Goal: Task Accomplishment & Management: Use online tool/utility

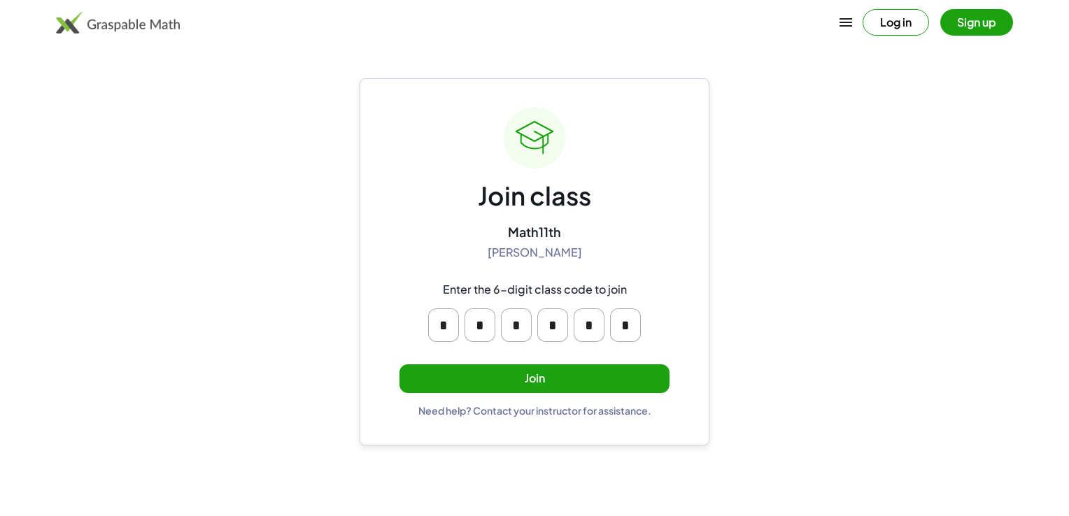
click at [590, 369] on button "Join" at bounding box center [534, 378] width 270 height 29
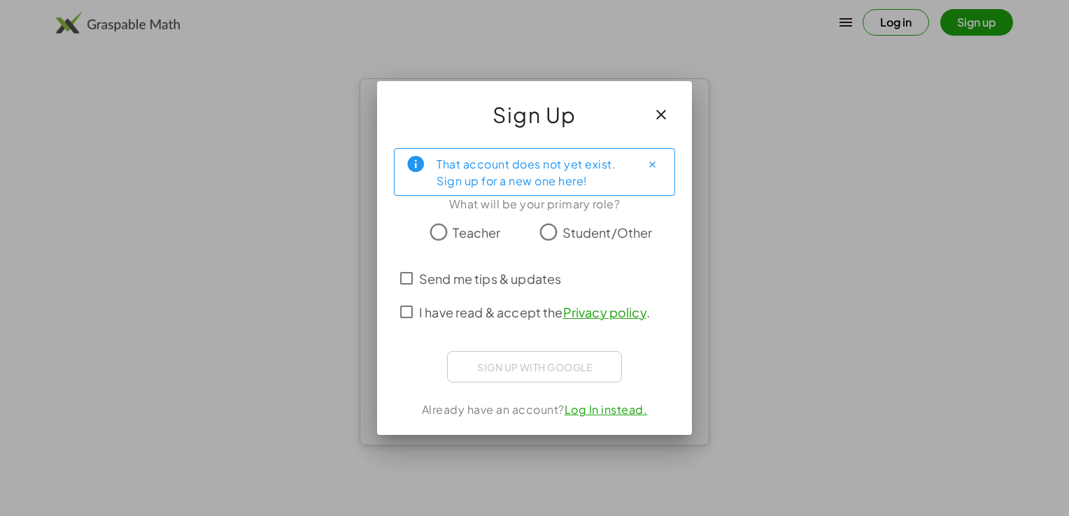
click at [597, 231] on span "Student/Other" at bounding box center [607, 232] width 90 height 19
click at [490, 315] on span "I have read & accept the Privacy policy ." at bounding box center [534, 312] width 231 height 19
click at [422, 287] on span "Send me tips & updates" at bounding box center [490, 278] width 142 height 19
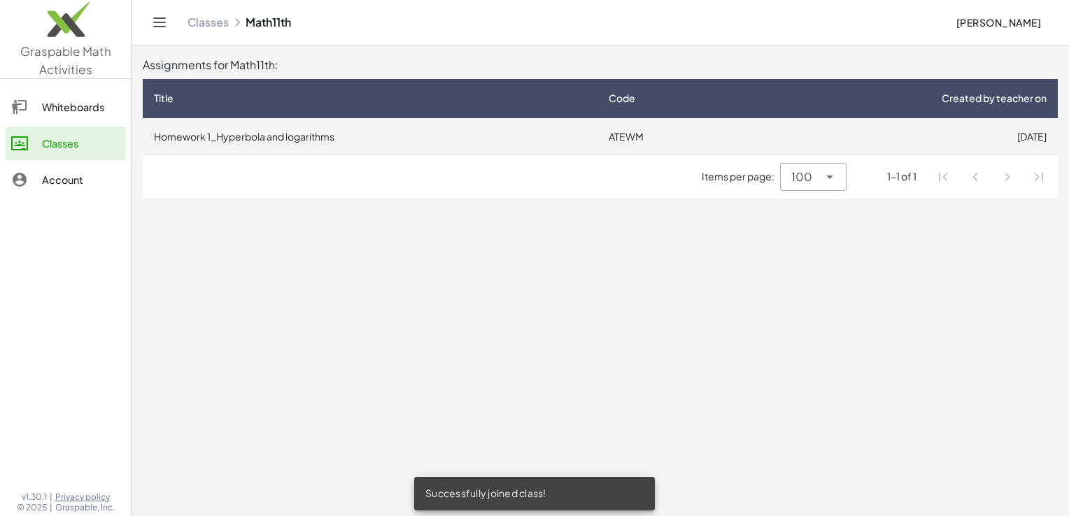
click at [955, 136] on td "[DATE]" at bounding box center [898, 136] width 318 height 36
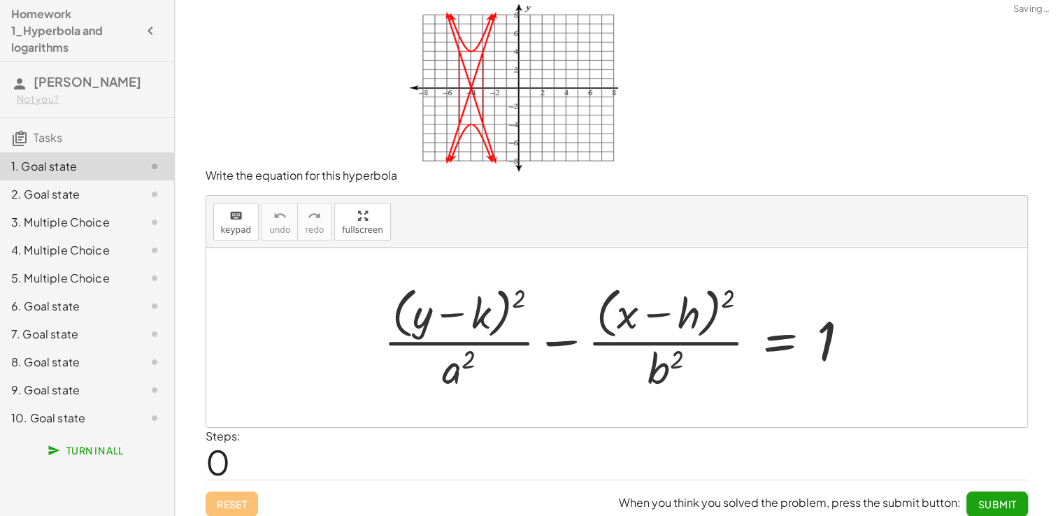
scroll to position [14, 0]
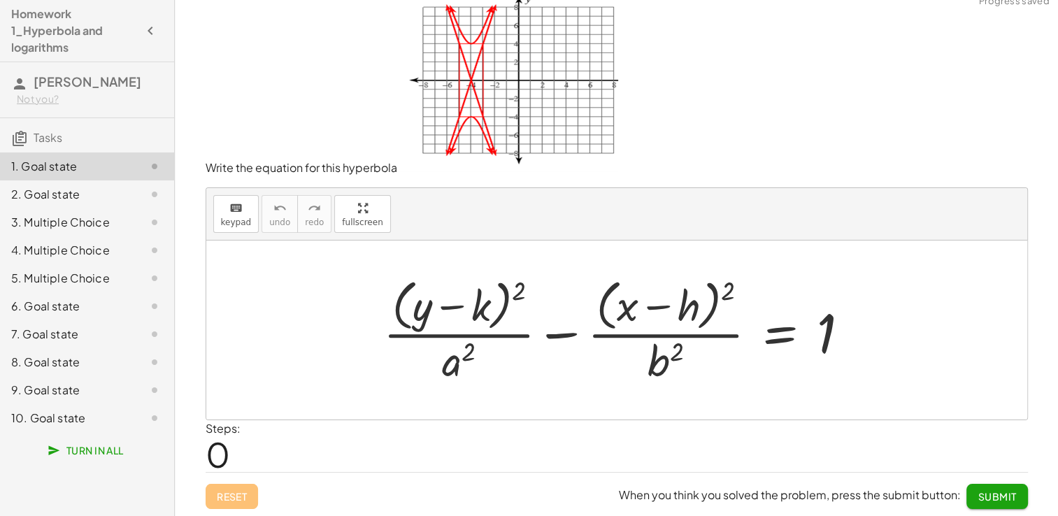
click at [876, 341] on div at bounding box center [616, 330] width 821 height 179
click at [260, 231] on div "keyboard keypad undo [PERSON_NAME] redo fullscreen" at bounding box center [616, 214] width 821 height 52
click at [241, 218] on span "keypad" at bounding box center [236, 222] width 31 height 10
click at [45, 202] on div "2. Goal state" at bounding box center [67, 194] width 113 height 17
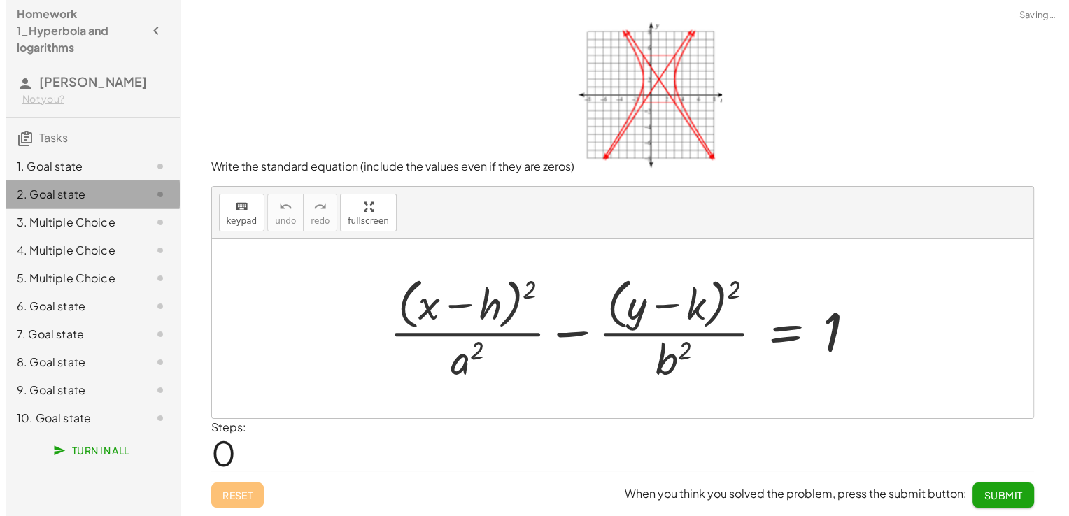
scroll to position [0, 0]
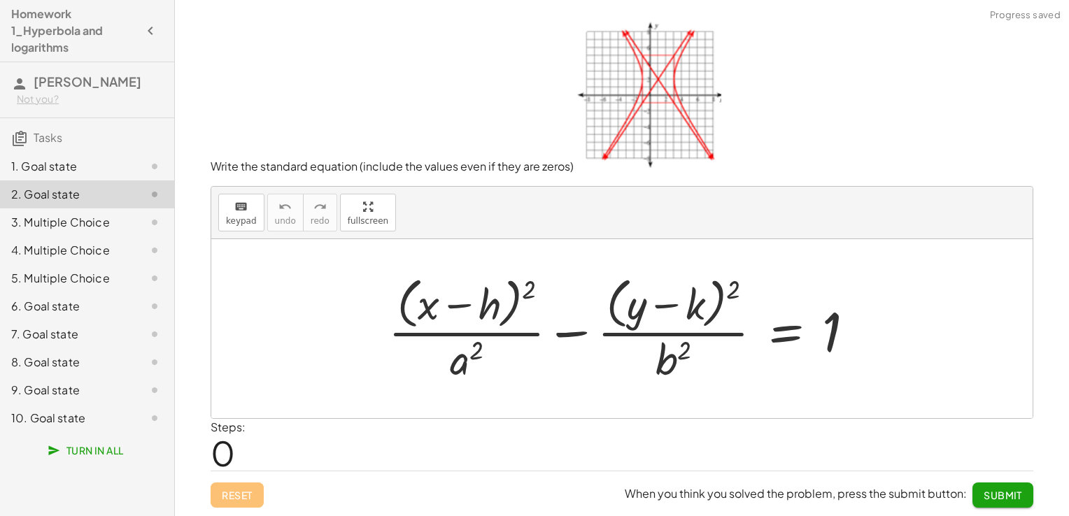
click at [55, 229] on div "3. Multiple Choice" at bounding box center [67, 222] width 113 height 17
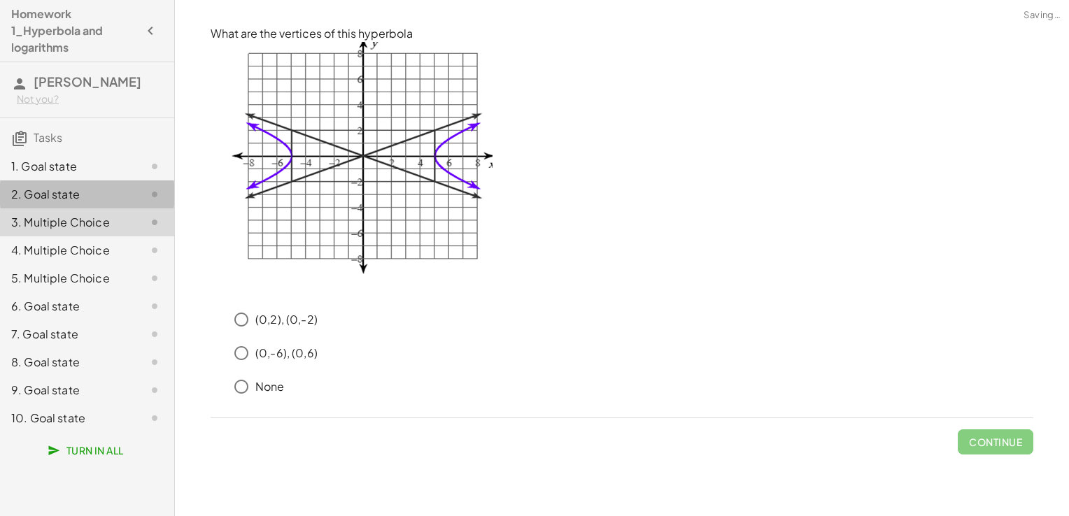
click at [90, 199] on div "2. Goal state" at bounding box center [67, 194] width 113 height 17
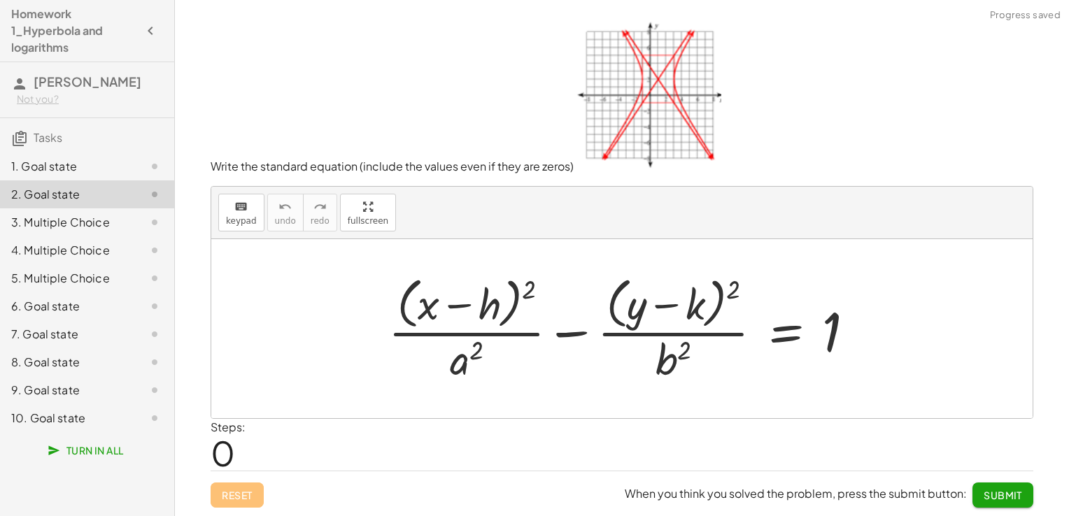
click at [841, 331] on div at bounding box center [627, 328] width 492 height 114
drag, startPoint x: 824, startPoint y: 334, endPoint x: 817, endPoint y: 335, distance: 7.7
click at [824, 334] on div at bounding box center [627, 328] width 492 height 114
drag, startPoint x: 645, startPoint y: 320, endPoint x: 572, endPoint y: 317, distance: 73.5
click at [638, 320] on div at bounding box center [627, 328] width 492 height 114
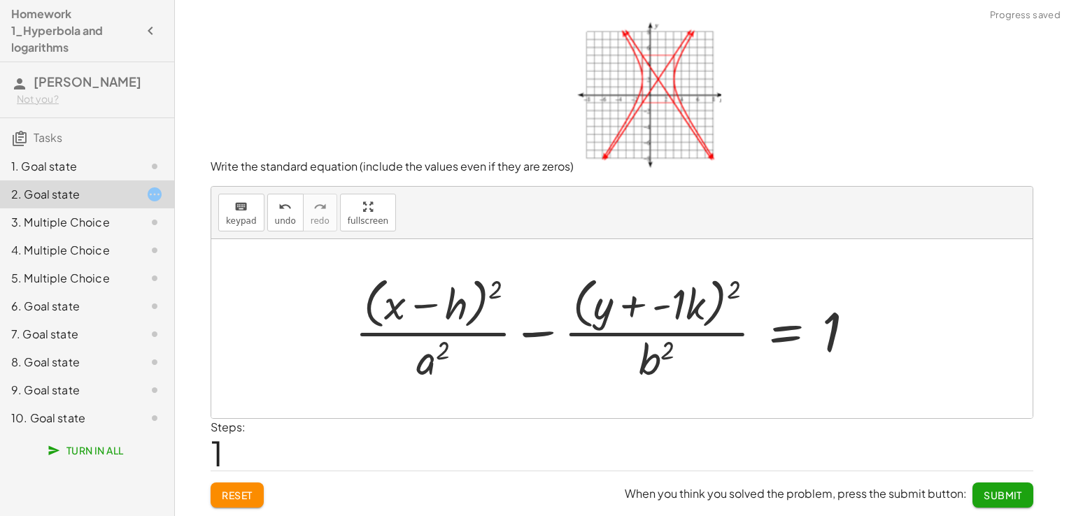
drag, startPoint x: 558, startPoint y: 308, endPoint x: 604, endPoint y: 312, distance: 45.6
click at [571, 309] on div at bounding box center [610, 328] width 525 height 114
drag, startPoint x: 639, startPoint y: 319, endPoint x: 697, endPoint y: 323, distance: 58.2
click at [693, 323] on div at bounding box center [610, 328] width 525 height 114
click at [101, 164] on div "1. Goal state" at bounding box center [67, 166] width 113 height 17
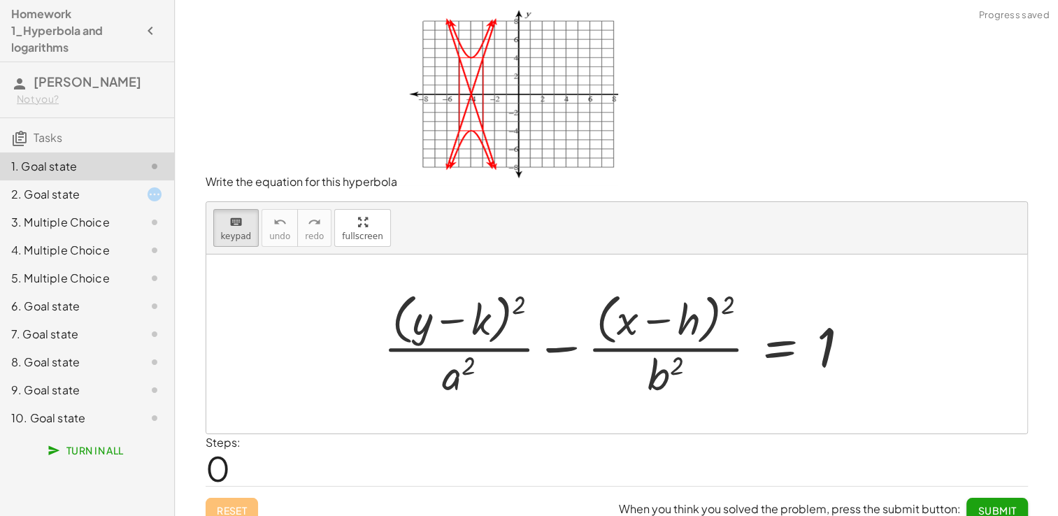
click at [126, 187] on div at bounding box center [143, 194] width 39 height 17
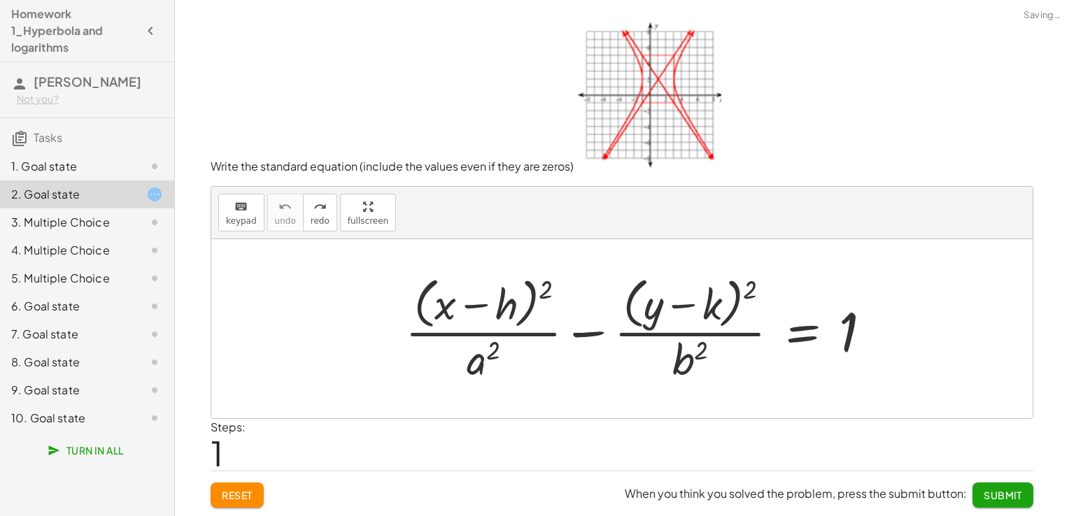
click at [103, 162] on div "1. Goal state" at bounding box center [67, 166] width 113 height 17
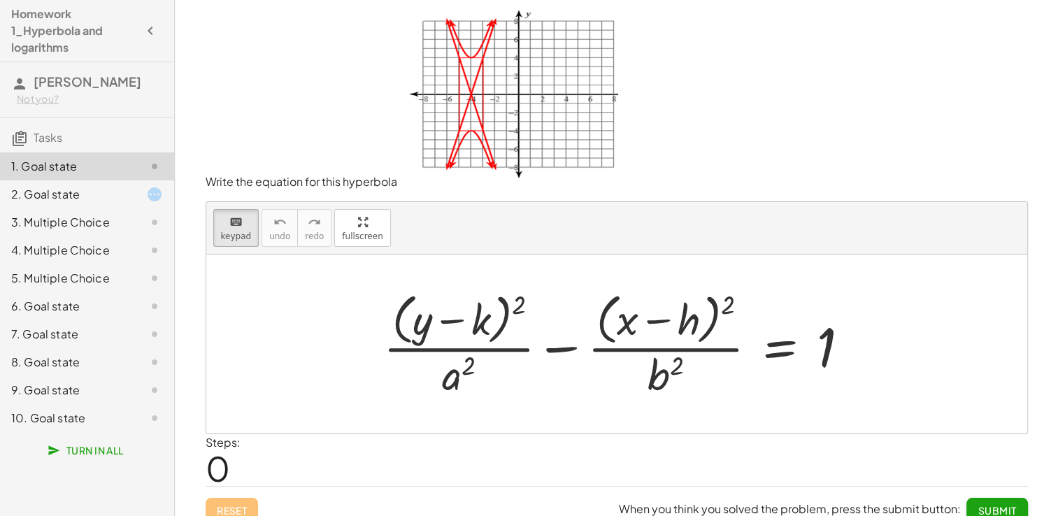
drag, startPoint x: 827, startPoint y: 425, endPoint x: 514, endPoint y: 353, distance: 320.8
click at [514, 353] on div "+ · ( + y − k ) 2 · a 2 − · ( + x − h ) 2 · b 2 = 1" at bounding box center [616, 344] width 821 height 179
drag, startPoint x: 373, startPoint y: 291, endPoint x: 681, endPoint y: 338, distance: 311.9
click at [681, 338] on div "+ · ( + y − k ) 2 · a 2 − · ( + x − h ) 2 · b 2 = 1" at bounding box center [616, 343] width 509 height 121
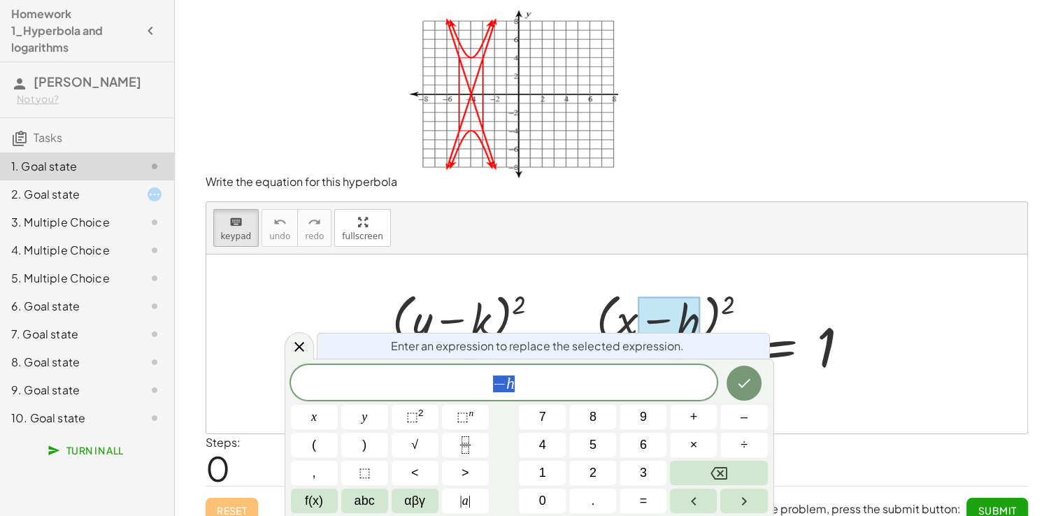
click at [897, 366] on body "Homework 1_Hyperbola and logarithms [PERSON_NAME] Not you? Tasks 1. Goal state …" at bounding box center [529, 265] width 1058 height 531
click at [897, 366] on div at bounding box center [616, 344] width 821 height 179
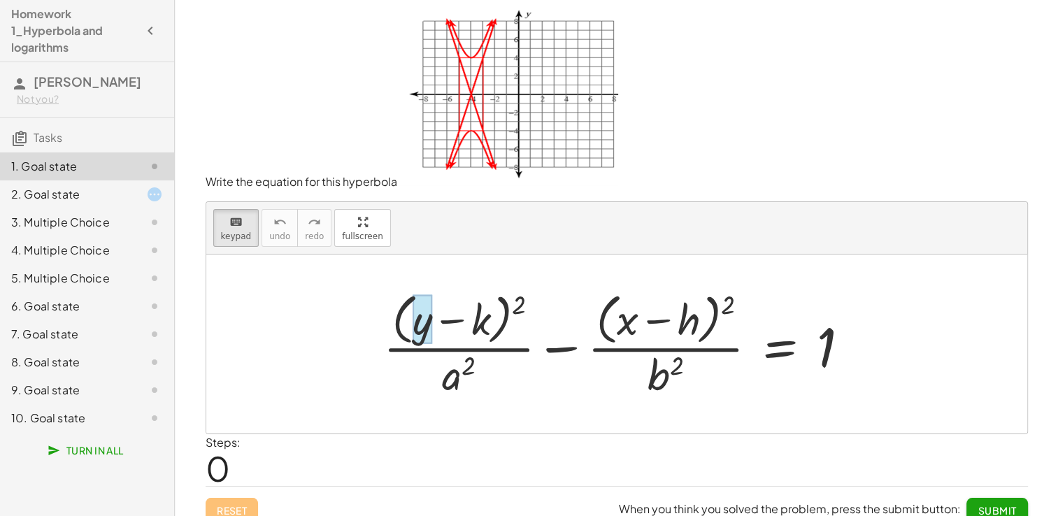
drag, startPoint x: 680, startPoint y: 408, endPoint x: 377, endPoint y: 311, distance: 317.8
click at [387, 314] on div "+ · ( + y − k ) 2 · a 2 − · ( + x − h ) 2 · b 2 = 1" at bounding box center [616, 344] width 821 height 179
drag, startPoint x: 340, startPoint y: 290, endPoint x: 892, endPoint y: 366, distance: 557.1
click at [892, 366] on div at bounding box center [616, 344] width 821 height 179
drag, startPoint x: 892, startPoint y: 366, endPoint x: 308, endPoint y: 515, distance: 602.6
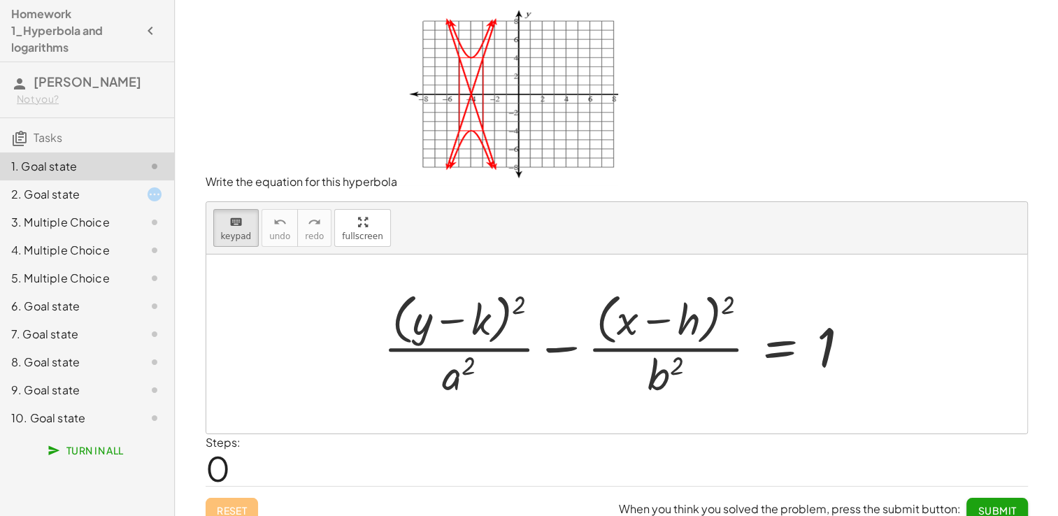
click at [288, 324] on div at bounding box center [616, 344] width 821 height 179
click at [79, 195] on div "2. Goal state" at bounding box center [67, 194] width 113 height 17
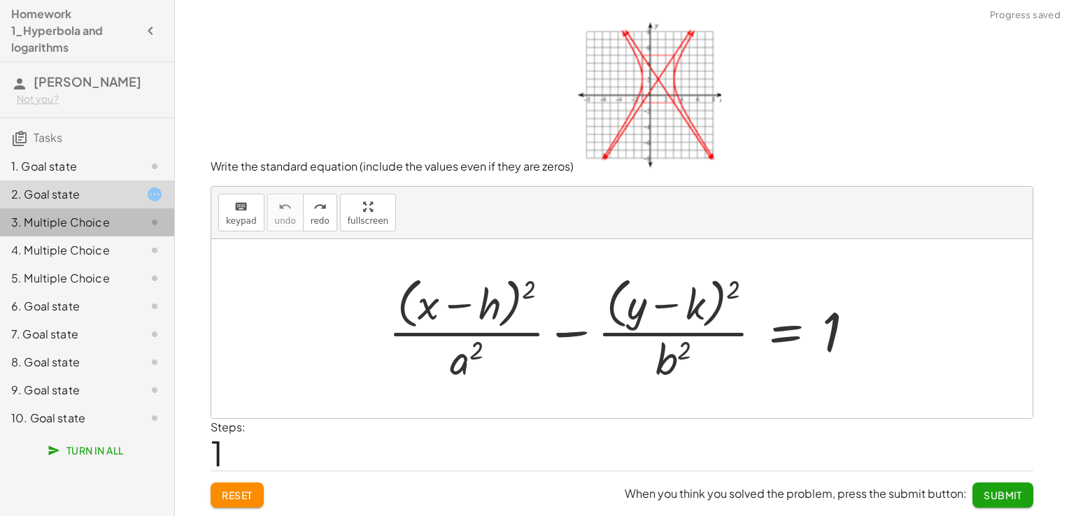
click at [85, 216] on div "3. Multiple Choice" at bounding box center [67, 222] width 113 height 17
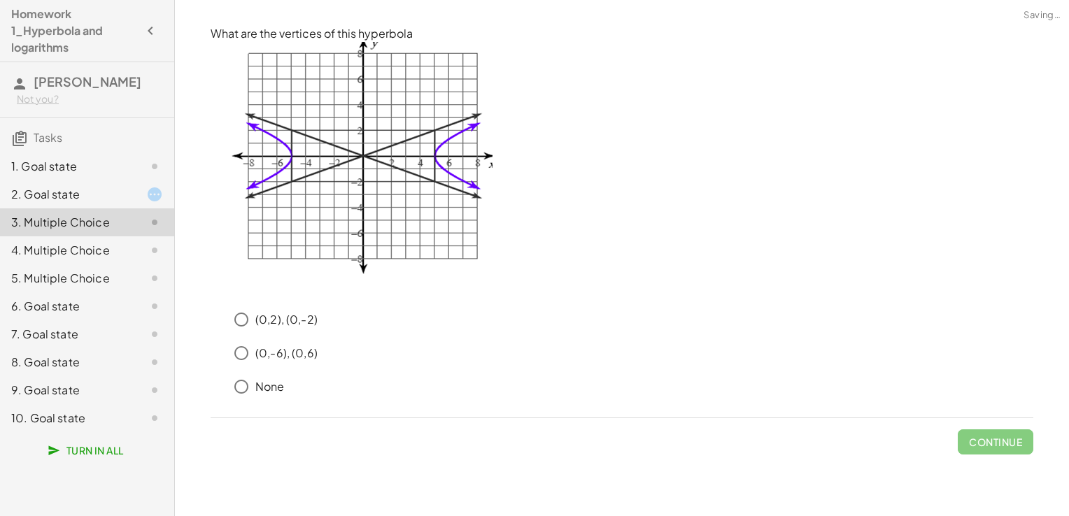
click at [94, 242] on div "4. Multiple Choice" at bounding box center [67, 250] width 113 height 17
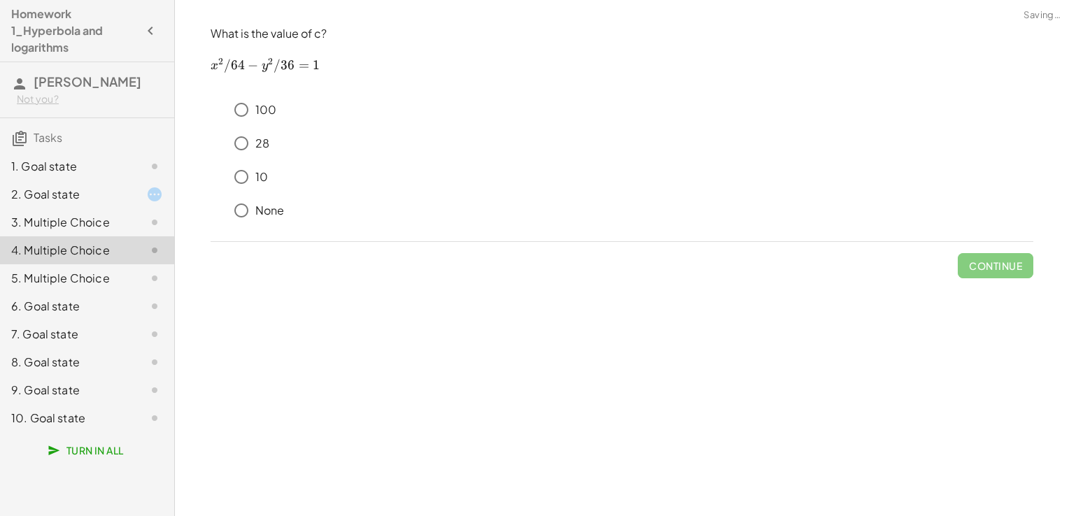
click at [100, 270] on div "5. Multiple Choice" at bounding box center [67, 278] width 113 height 17
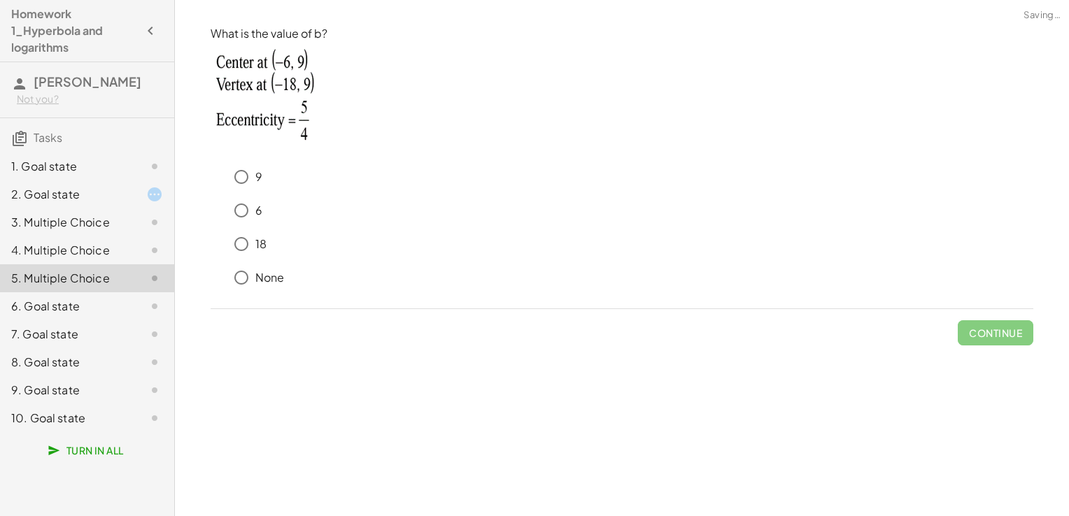
click at [101, 289] on div "5. Multiple Choice" at bounding box center [87, 278] width 174 height 28
click at [103, 306] on div "6. Goal state" at bounding box center [67, 306] width 113 height 17
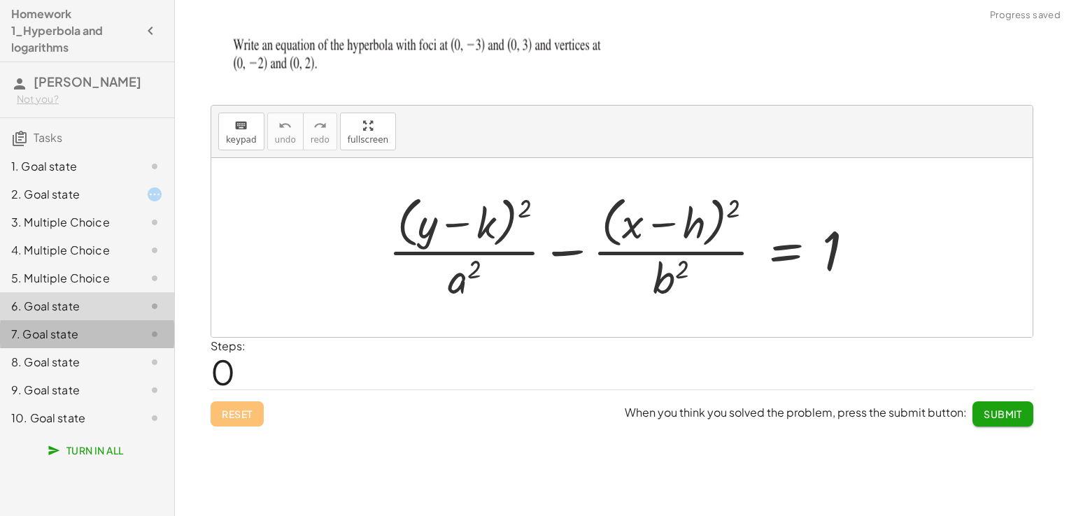
click at [103, 335] on div "7. Goal state" at bounding box center [67, 334] width 113 height 17
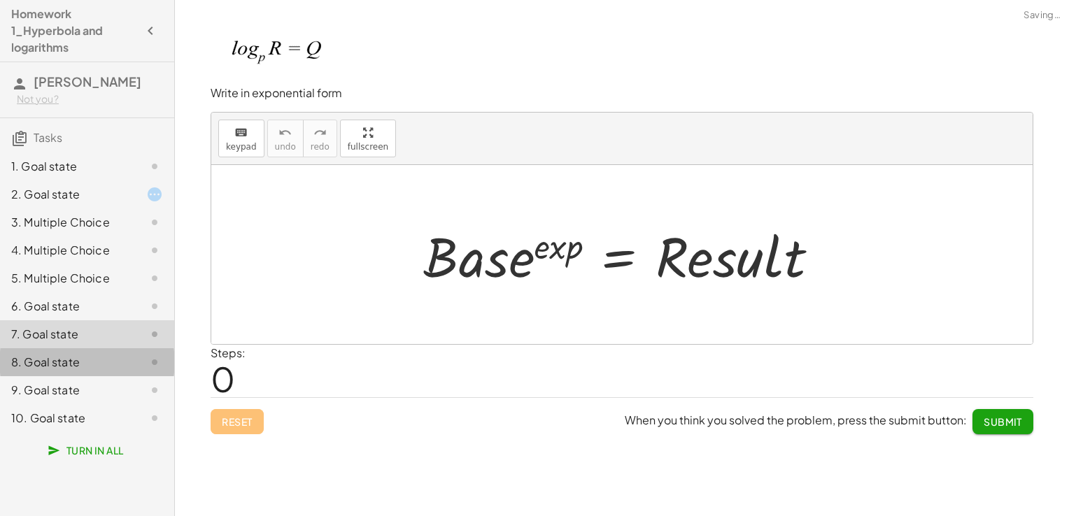
click at [100, 361] on div "8. Goal state" at bounding box center [67, 362] width 113 height 17
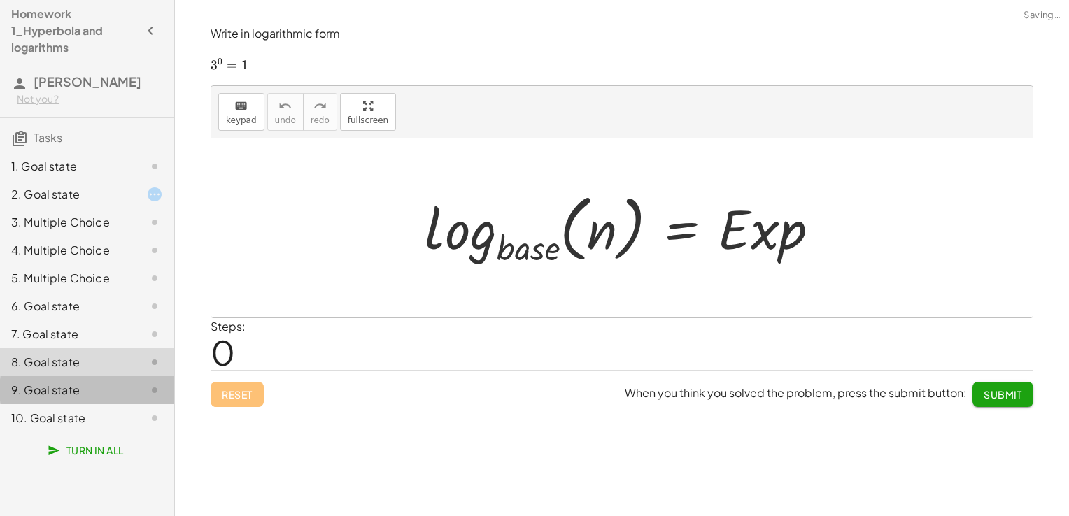
click at [98, 383] on div "9. Goal state" at bounding box center [67, 390] width 113 height 17
